Goal: Browse casually: Explore the website without a specific task or goal

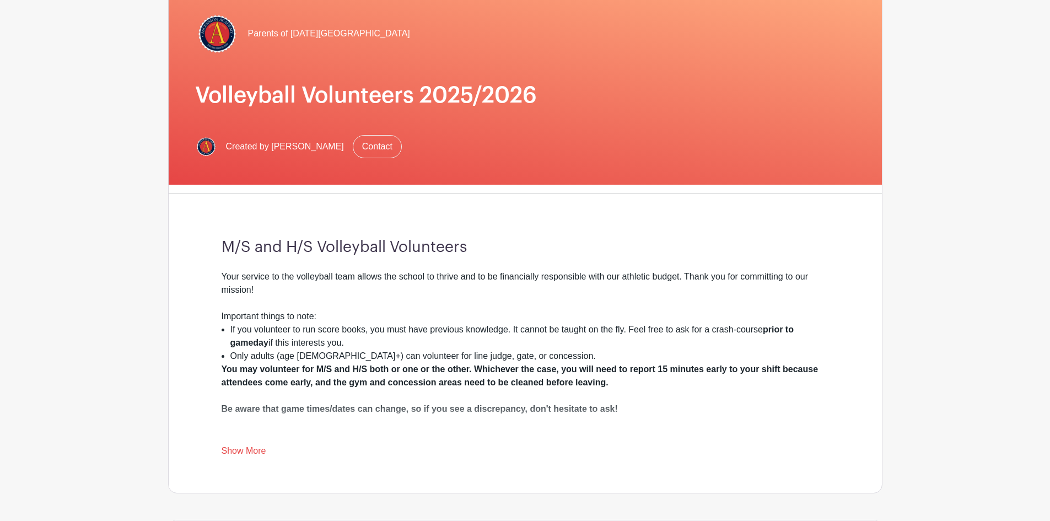
scroll to position [165, 0]
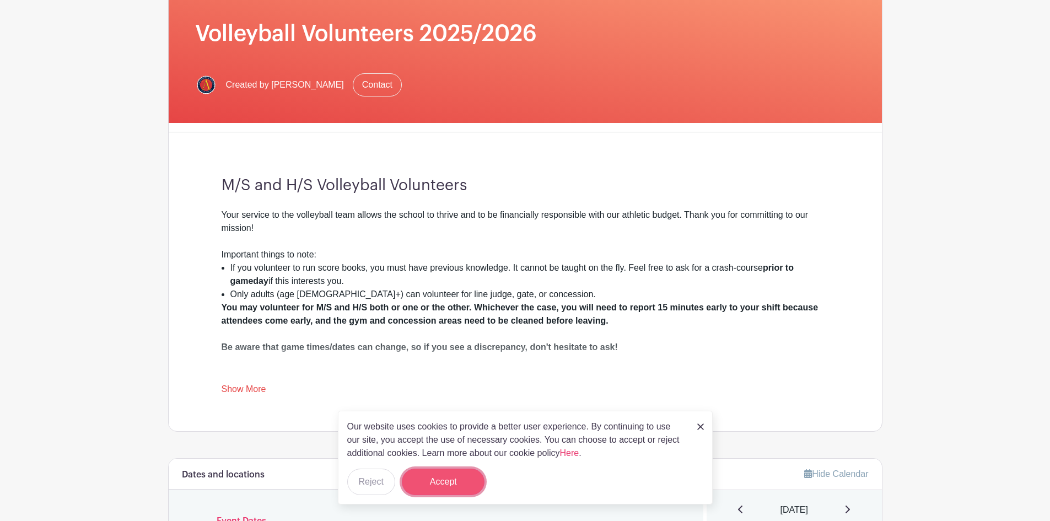
click at [464, 476] on button "Accept" at bounding box center [443, 482] width 83 height 26
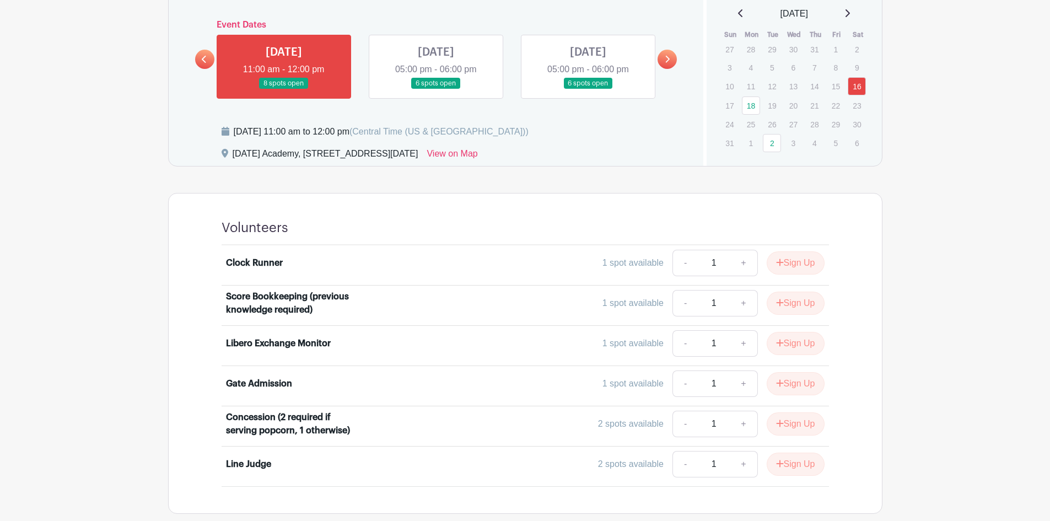
scroll to position [606, 0]
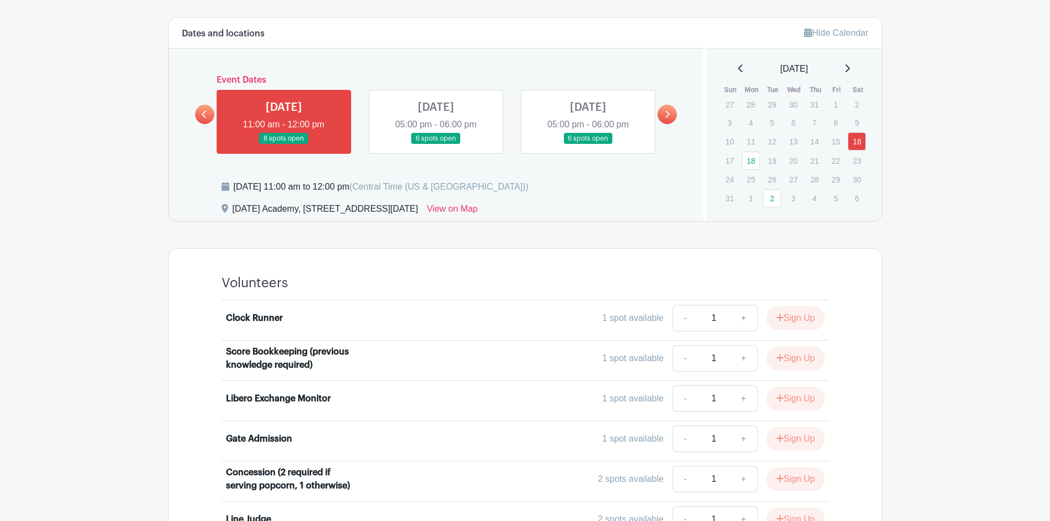
click at [668, 113] on icon at bounding box center [668, 114] width 4 height 7
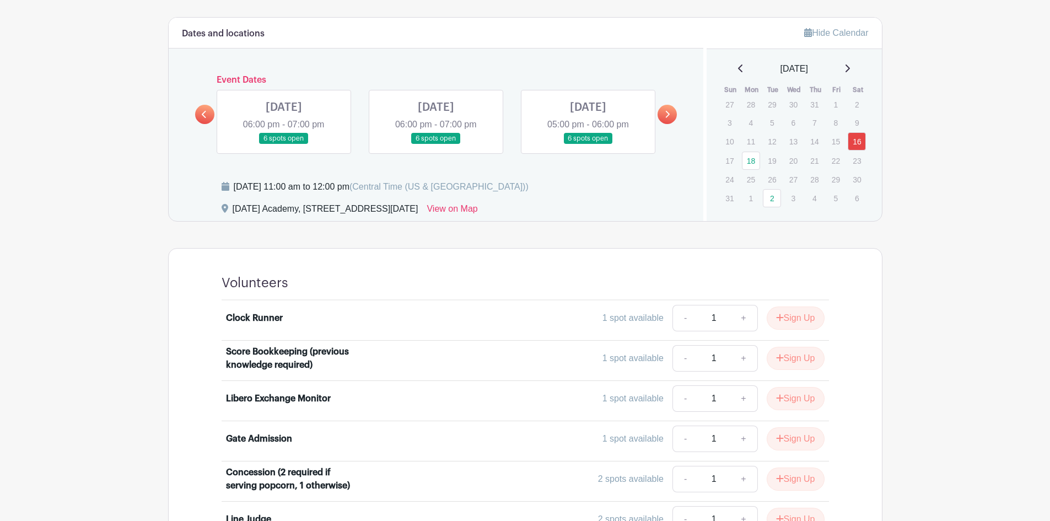
click at [668, 114] on icon at bounding box center [668, 114] width 4 height 7
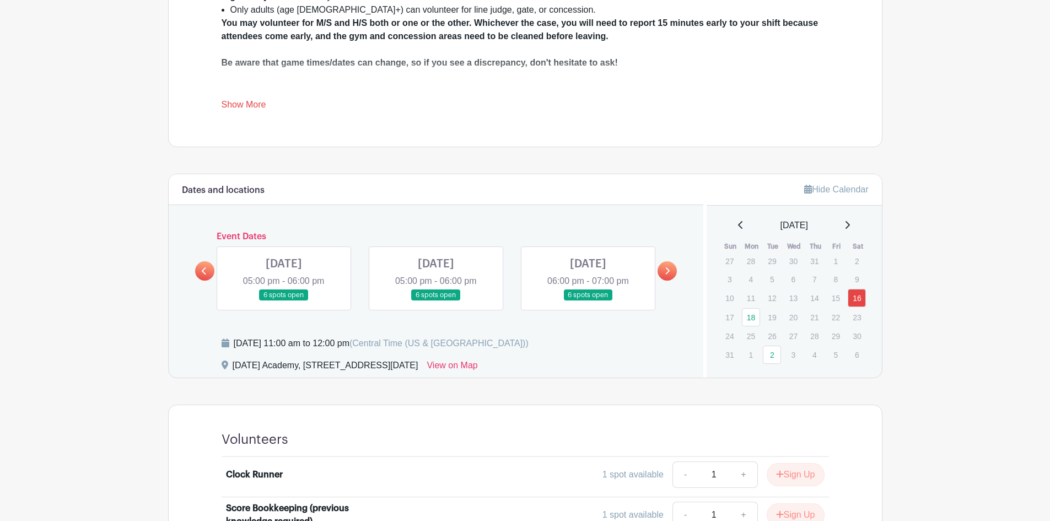
scroll to position [448, 0]
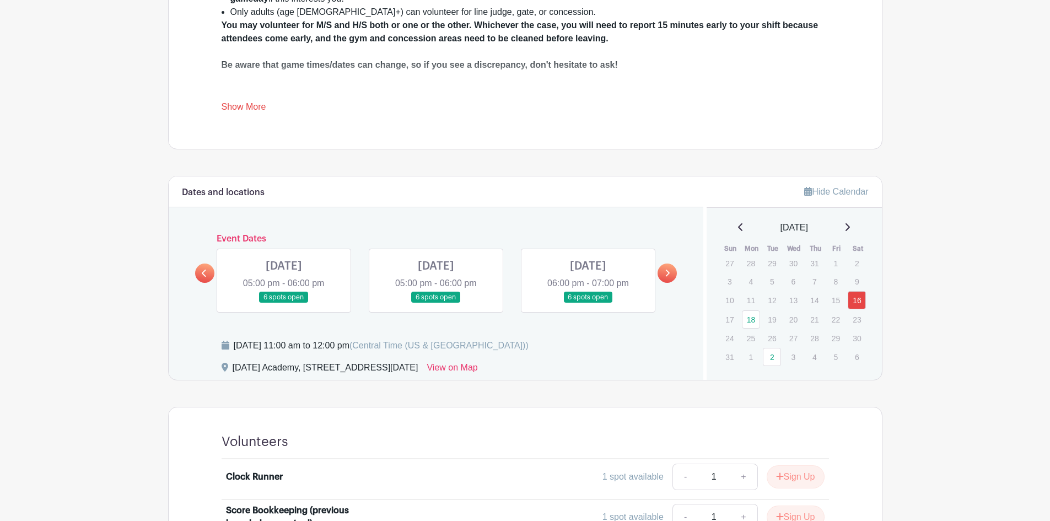
click at [202, 278] on link at bounding box center [204, 273] width 19 height 19
click at [202, 277] on link at bounding box center [204, 273] width 19 height 19
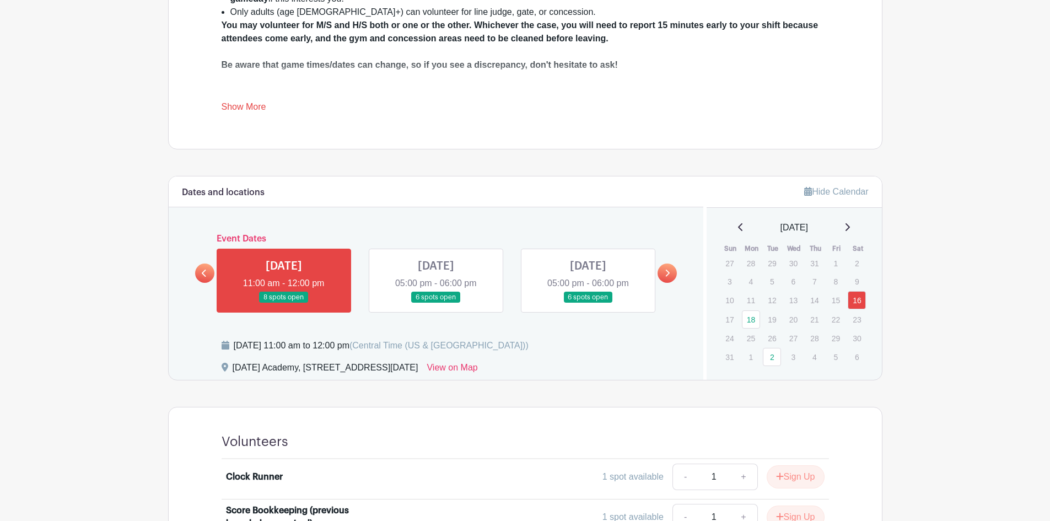
click at [673, 274] on link at bounding box center [667, 273] width 19 height 19
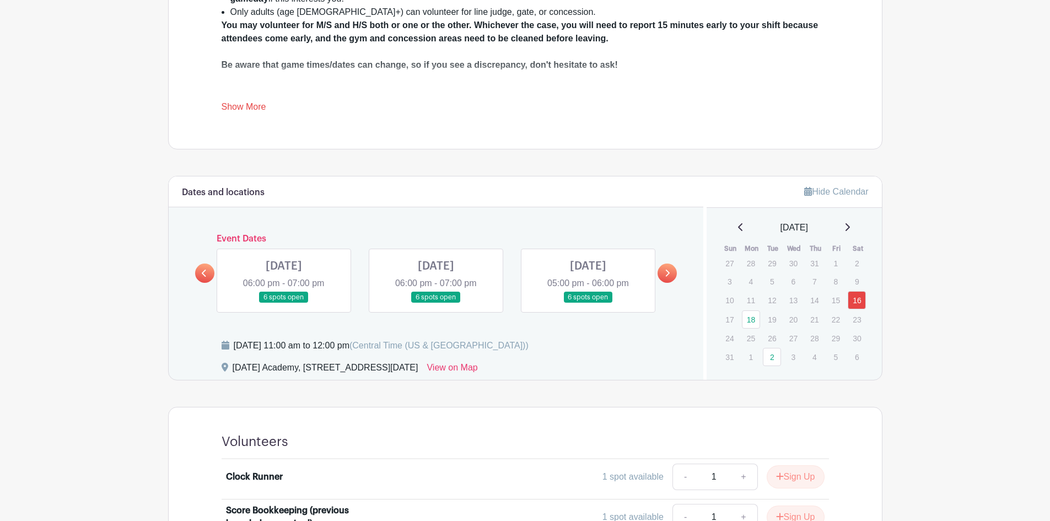
click at [204, 275] on icon at bounding box center [204, 273] width 4 height 7
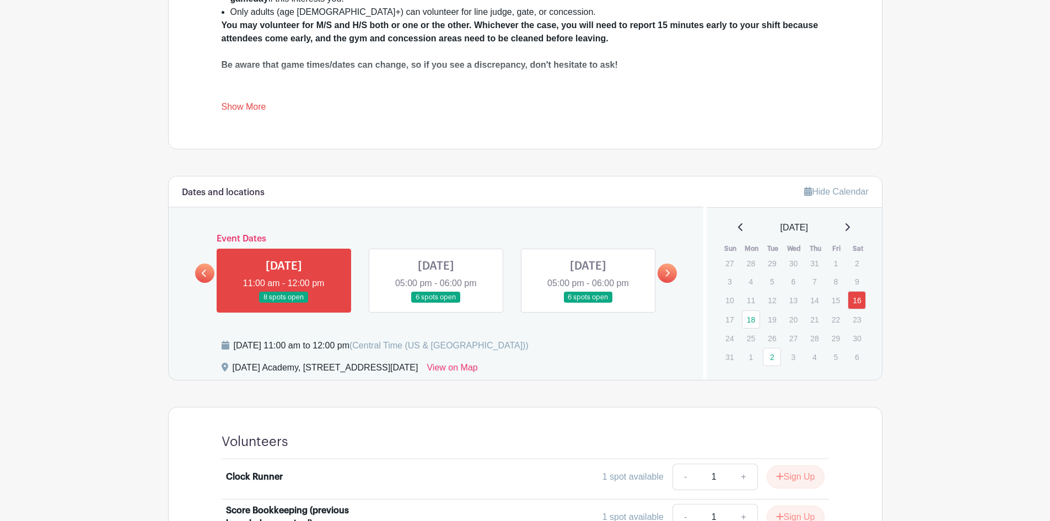
click at [666, 273] on icon at bounding box center [667, 273] width 5 height 8
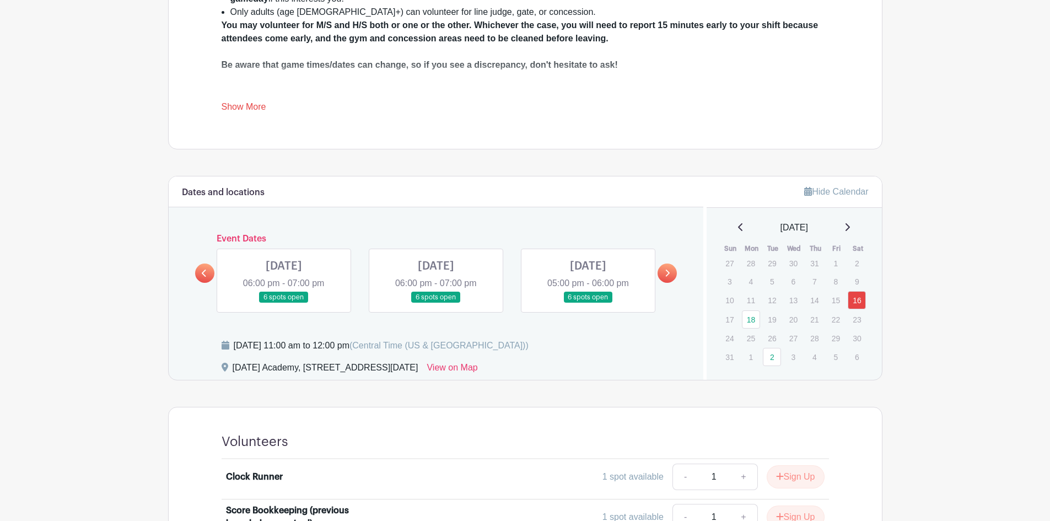
click at [668, 275] on icon at bounding box center [668, 273] width 4 height 7
click at [668, 275] on icon at bounding box center [667, 273] width 5 height 8
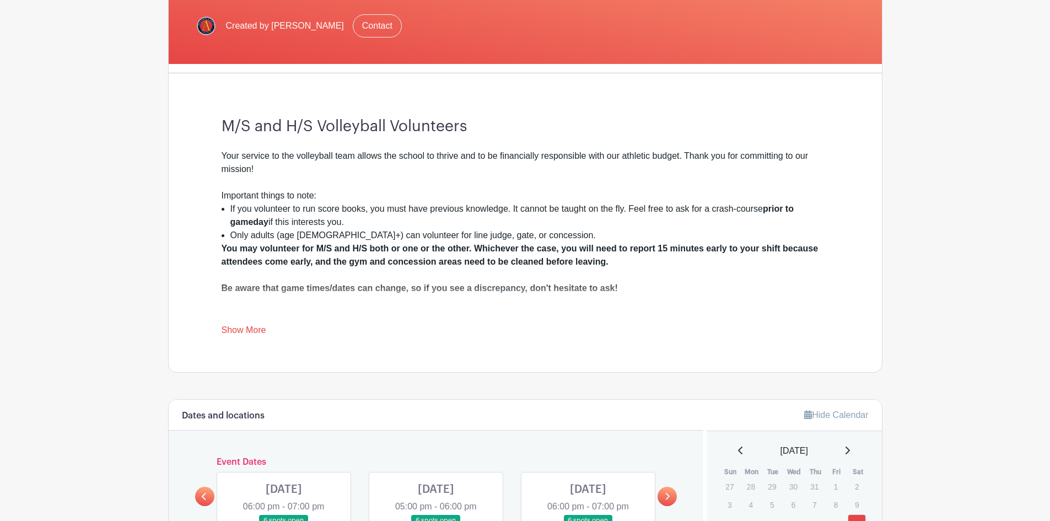
scroll to position [117, 0]
